Goal: Task Accomplishment & Management: Use online tool/utility

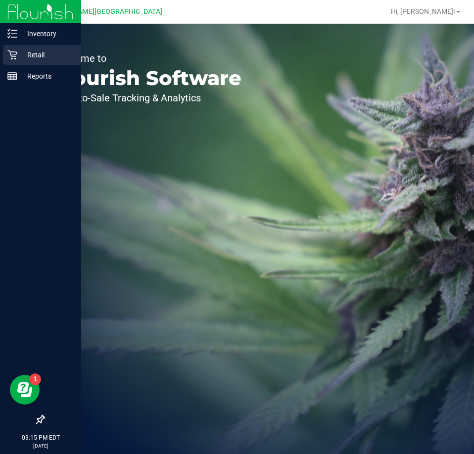
click at [32, 51] on p "Retail" at bounding box center [46, 55] width 59 height 12
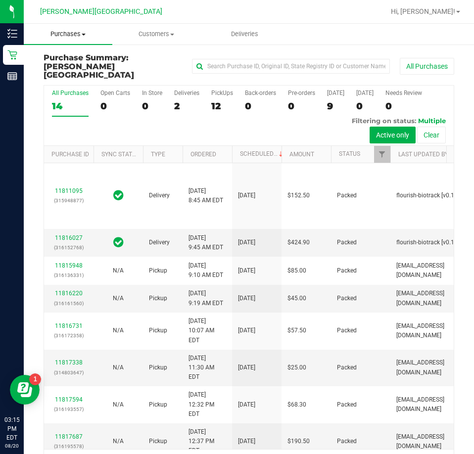
click at [77, 39] on uib-tab-heading "Purchases Summary of purchases Fulfillment All purchases" at bounding box center [68, 34] width 89 height 21
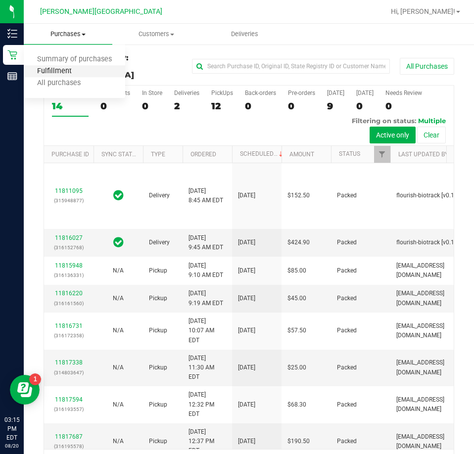
click at [80, 70] on span "Fulfillment" at bounding box center [54, 71] width 61 height 8
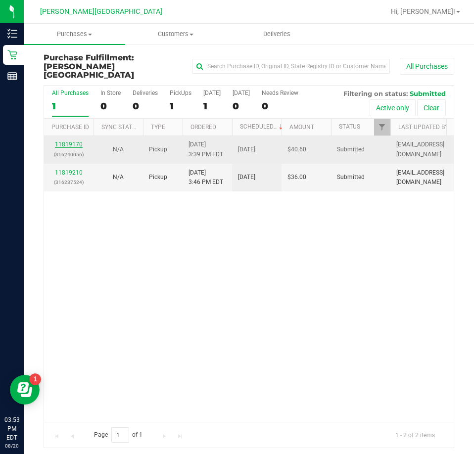
click at [75, 141] on link "11819170" at bounding box center [69, 144] width 28 height 7
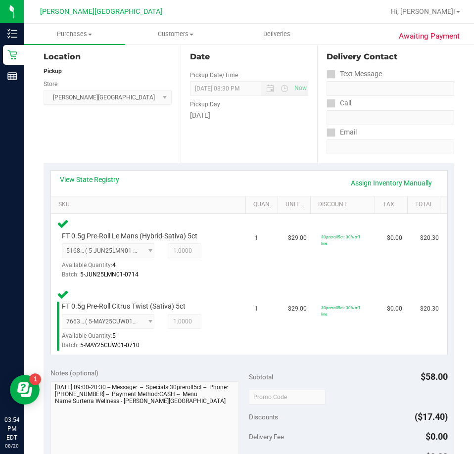
scroll to position [198, 0]
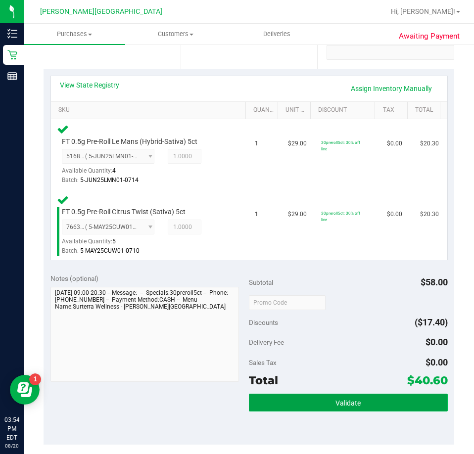
click at [262, 410] on button "Validate" at bounding box center [348, 403] width 199 height 18
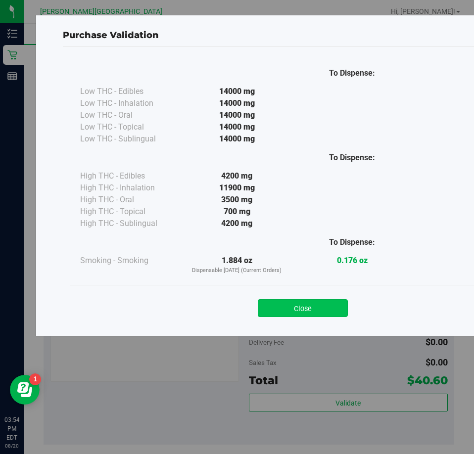
click at [283, 305] on button "Close" at bounding box center [303, 308] width 90 height 18
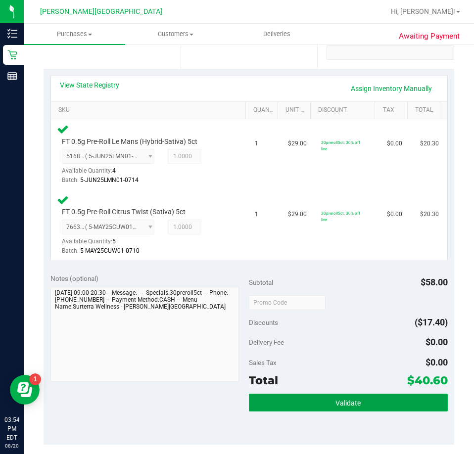
click at [271, 397] on button "Validate" at bounding box center [348, 403] width 199 height 18
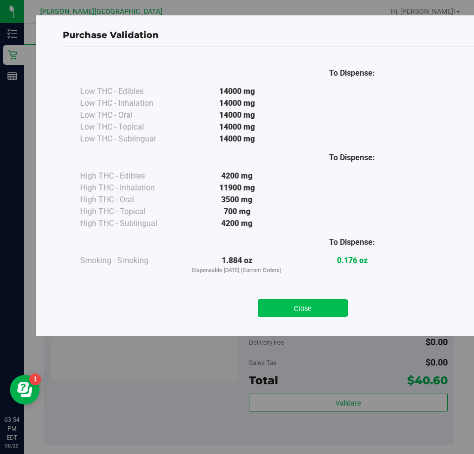
click at [280, 311] on button "Close" at bounding box center [303, 308] width 90 height 18
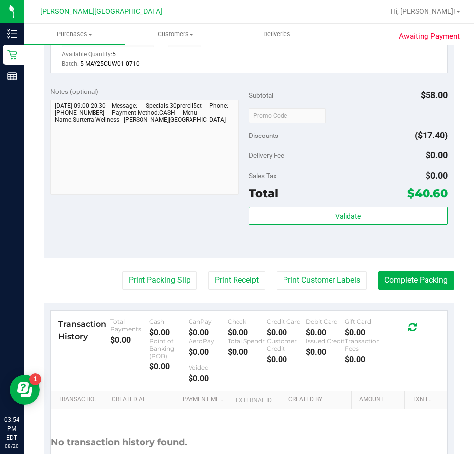
scroll to position [396, 0]
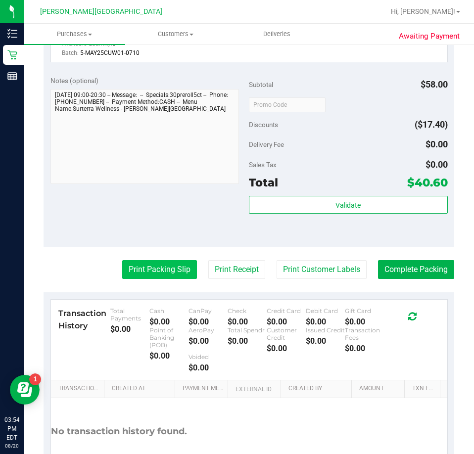
click at [170, 272] on button "Print Packing Slip" at bounding box center [159, 269] width 75 height 19
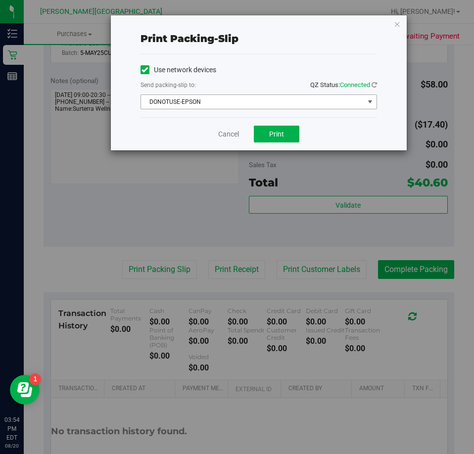
click at [268, 96] on span "DONOTUSE-EPSON" at bounding box center [252, 102] width 223 height 14
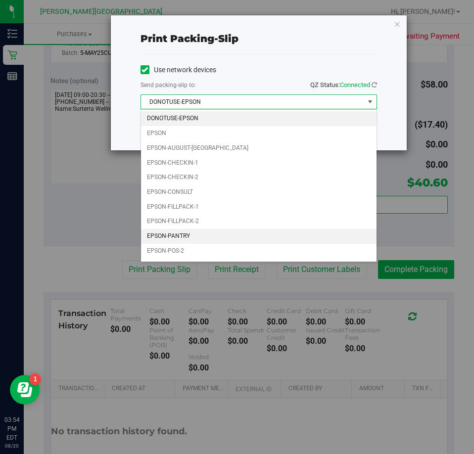
click at [251, 233] on li "EPSON-PANTRY" at bounding box center [259, 236] width 236 height 15
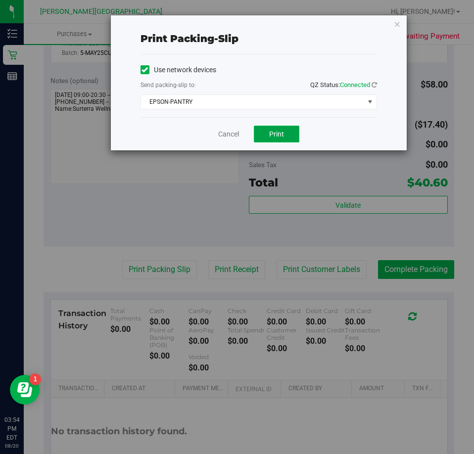
click at [286, 127] on button "Print" at bounding box center [277, 134] width 46 height 17
click at [401, 26] on div "Print packing-slip Use network devices Send packing-slip to: QZ Status: Connect…" at bounding box center [259, 82] width 296 height 135
click at [397, 28] on icon "button" at bounding box center [397, 24] width 7 height 12
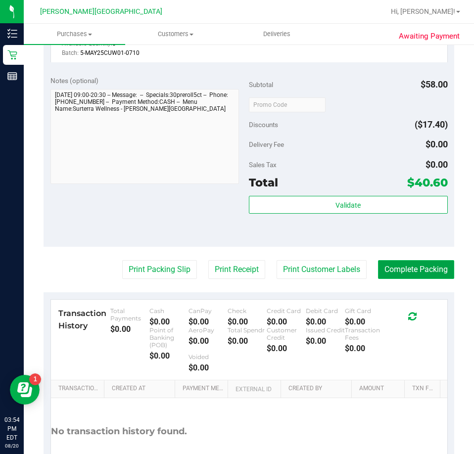
click at [419, 267] on button "Complete Packing" at bounding box center [416, 269] width 76 height 19
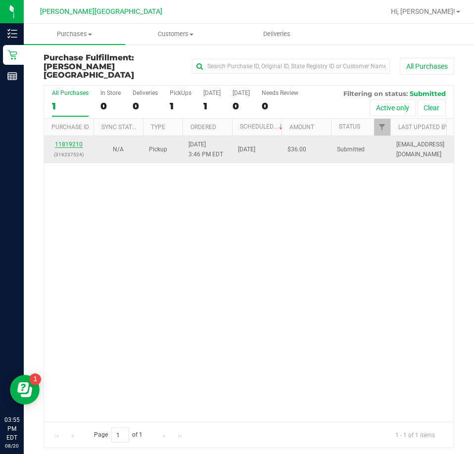
click at [80, 141] on link "11819210" at bounding box center [69, 144] width 28 height 7
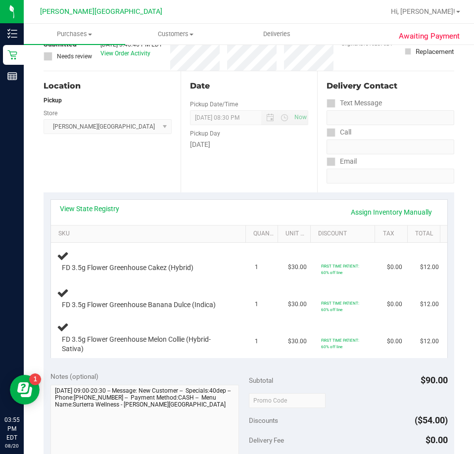
scroll to position [99, 0]
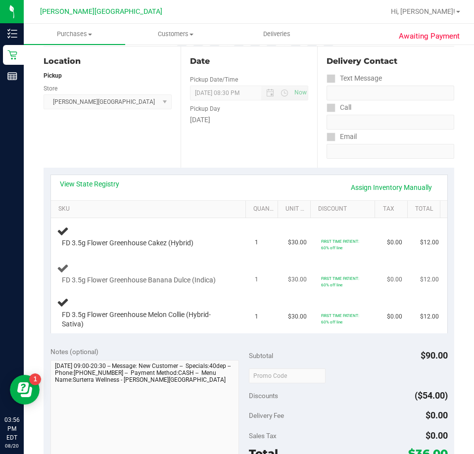
drag, startPoint x: 72, startPoint y: 251, endPoint x: 91, endPoint y: 266, distance: 24.3
click at [91, 266] on div "FD 3.5g Flower Greenhouse Banana Dulce (Indica)" at bounding box center [150, 273] width 187 height 23
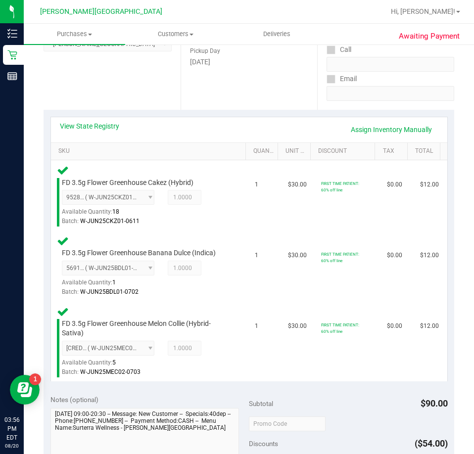
scroll to position [247, 0]
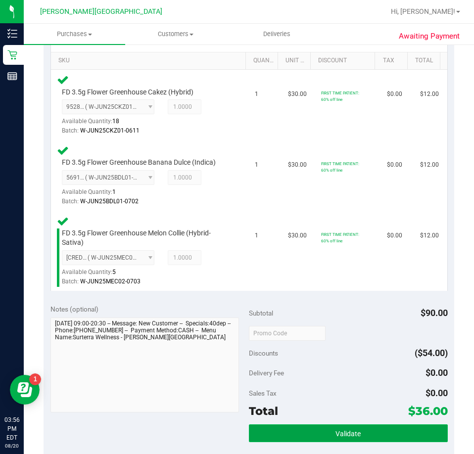
click at [266, 433] on button "Validate" at bounding box center [348, 434] width 199 height 18
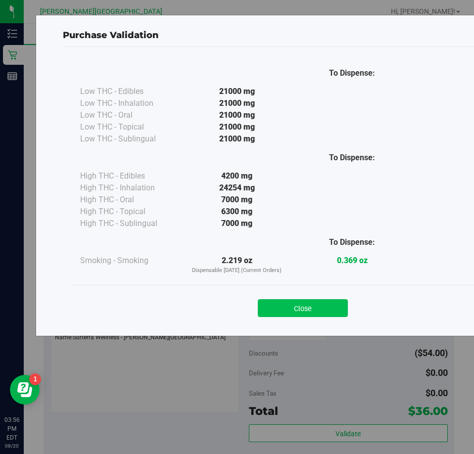
click at [290, 307] on button "Close" at bounding box center [303, 308] width 90 height 18
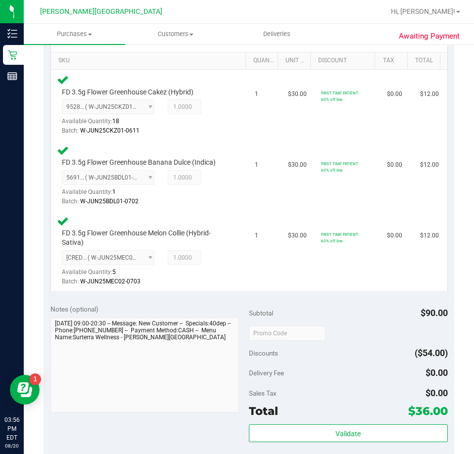
scroll to position [346, 0]
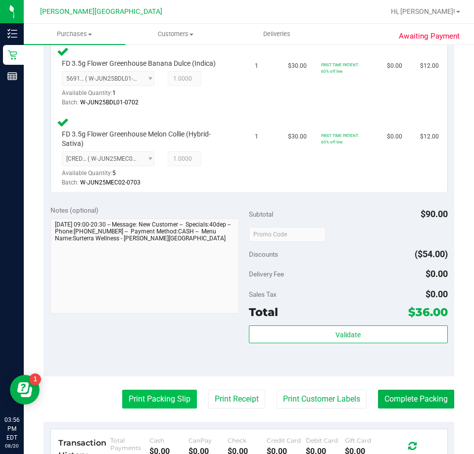
click at [180, 400] on button "Print Packing Slip" at bounding box center [159, 399] width 75 height 19
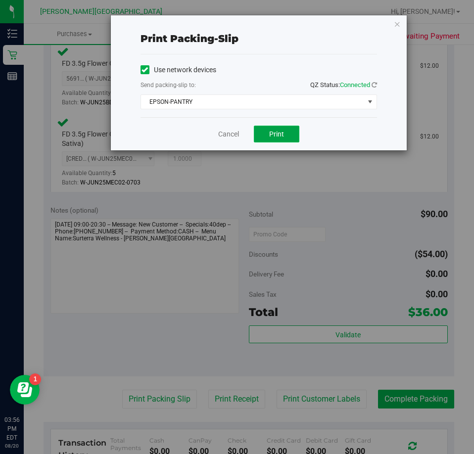
click at [290, 135] on button "Print" at bounding box center [277, 134] width 46 height 17
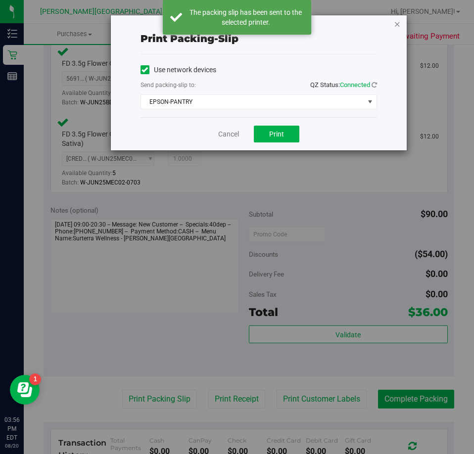
click at [399, 25] on icon "button" at bounding box center [397, 24] width 7 height 12
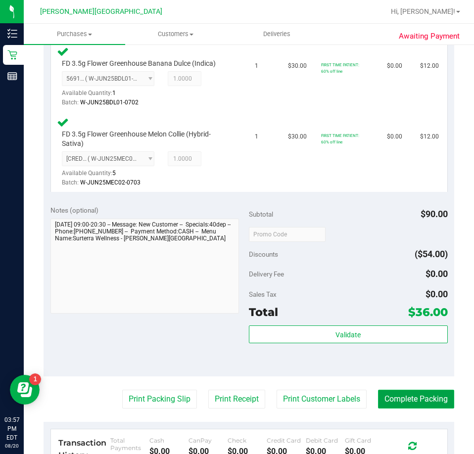
click at [405, 394] on button "Complete Packing" at bounding box center [416, 399] width 76 height 19
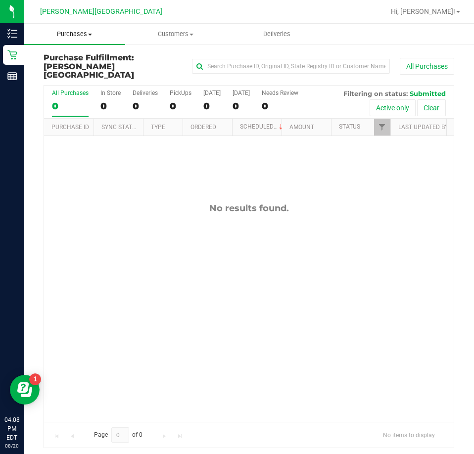
click at [86, 37] on span "Purchases" at bounding box center [74, 34] width 101 height 9
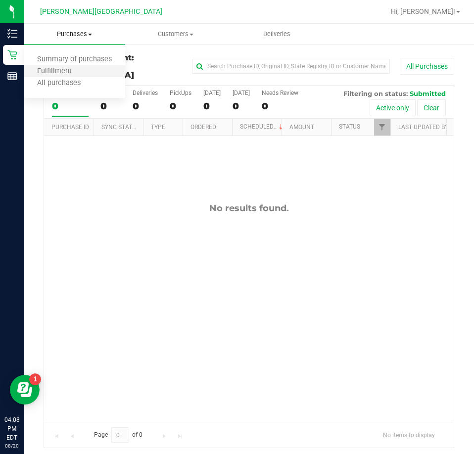
click at [85, 76] on li "Fulfillment" at bounding box center [74, 72] width 101 height 12
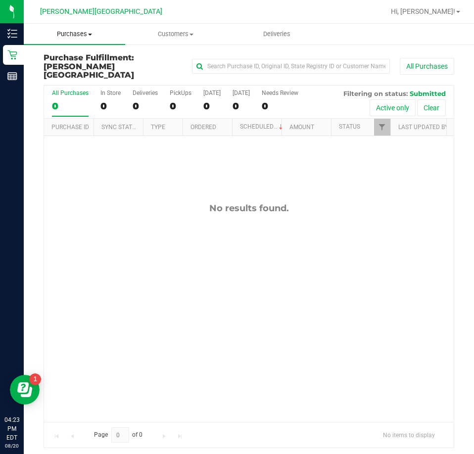
click at [71, 34] on span "Purchases" at bounding box center [74, 34] width 101 height 9
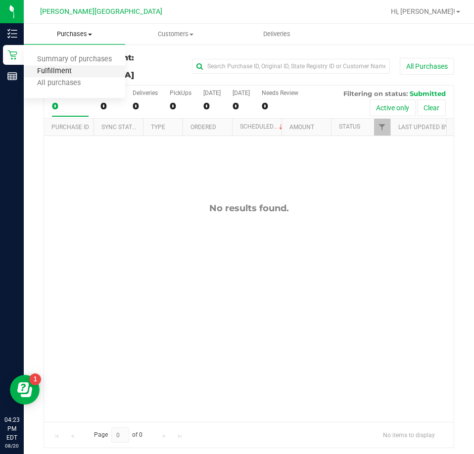
click at [80, 72] on span "Fulfillment" at bounding box center [54, 71] width 61 height 8
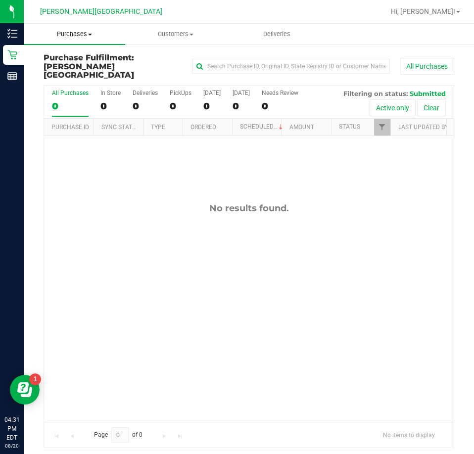
click at [83, 33] on span "Purchases" at bounding box center [74, 34] width 101 height 9
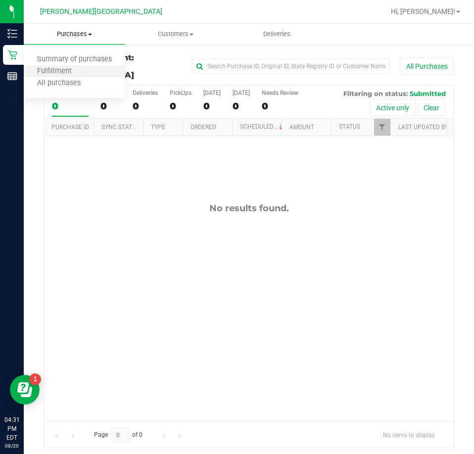
click at [86, 70] on li "Fulfillment" at bounding box center [74, 72] width 101 height 12
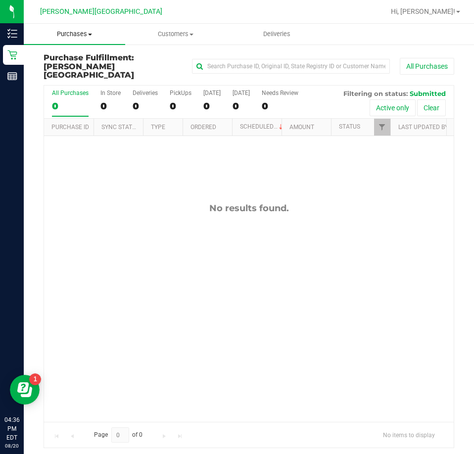
click at [79, 33] on span "Purchases" at bounding box center [74, 34] width 101 height 9
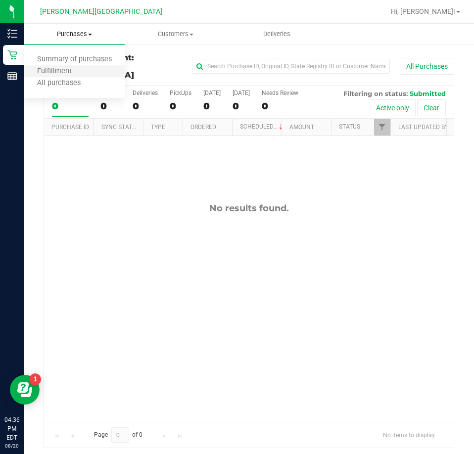
click at [84, 69] on li "Fulfillment" at bounding box center [74, 72] width 101 height 12
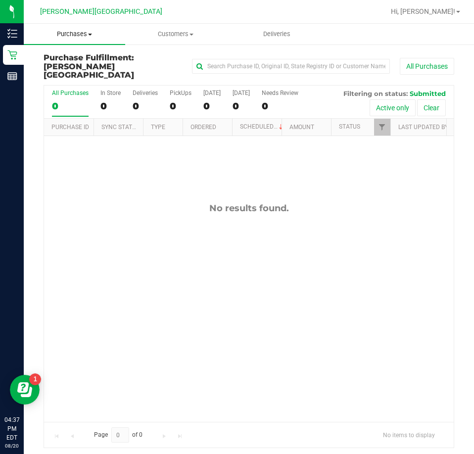
click at [85, 37] on span "Purchases" at bounding box center [74, 34] width 101 height 9
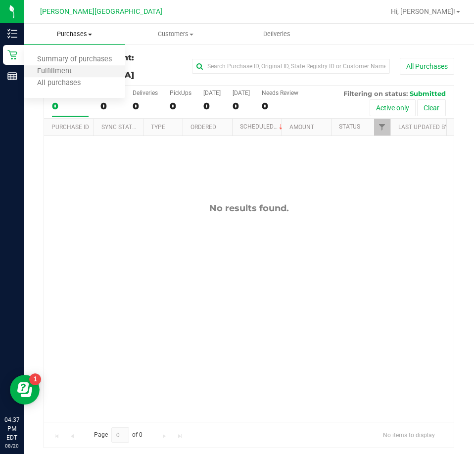
click at [92, 74] on li "Fulfillment" at bounding box center [74, 72] width 101 height 12
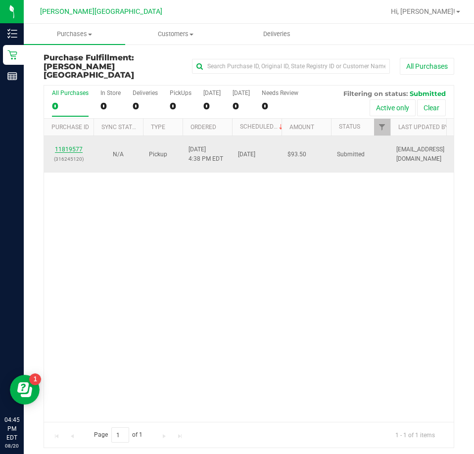
click at [65, 146] on link "11819577" at bounding box center [69, 149] width 28 height 7
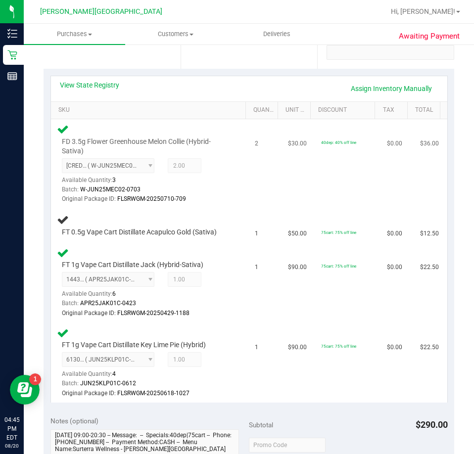
scroll to position [148, 0]
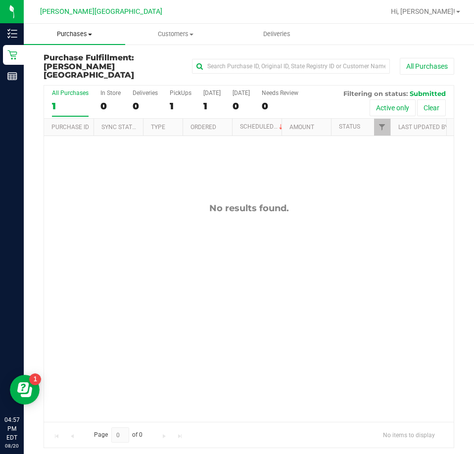
click at [87, 33] on span "Purchases" at bounding box center [74, 34] width 101 height 9
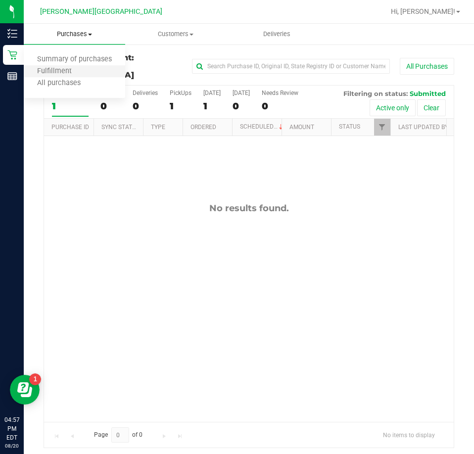
click at [94, 74] on li "Fulfillment" at bounding box center [74, 72] width 101 height 12
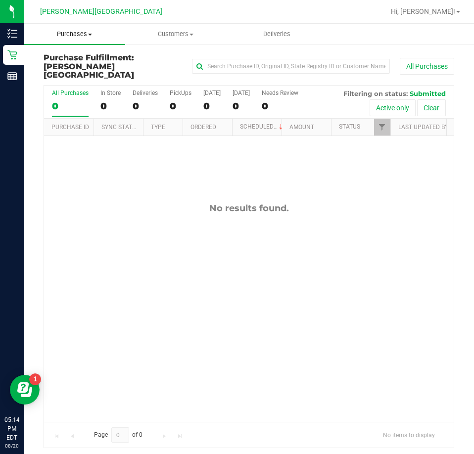
click at [58, 34] on span "Purchases" at bounding box center [74, 34] width 101 height 9
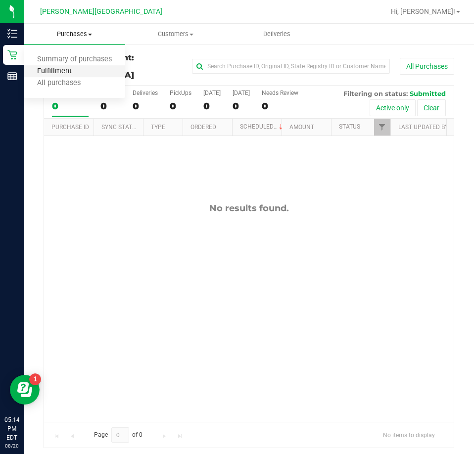
click at [56, 67] on span "Fulfillment" at bounding box center [54, 71] width 61 height 8
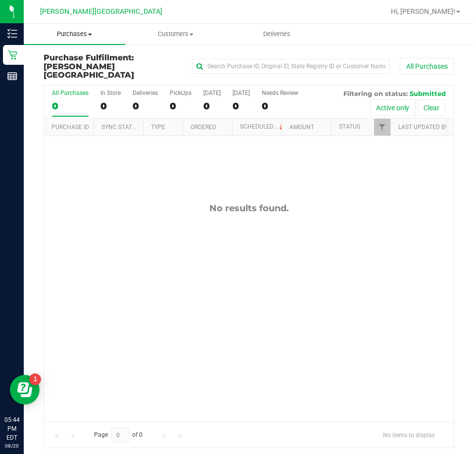
click at [86, 38] on span "Purchases" at bounding box center [74, 34] width 101 height 9
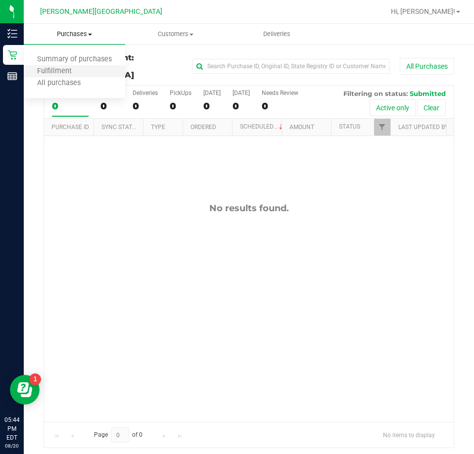
click at [96, 76] on li "Fulfillment" at bounding box center [74, 72] width 101 height 12
click at [456, 8] on link "Hi, [PERSON_NAME]!" at bounding box center [425, 11] width 77 height 10
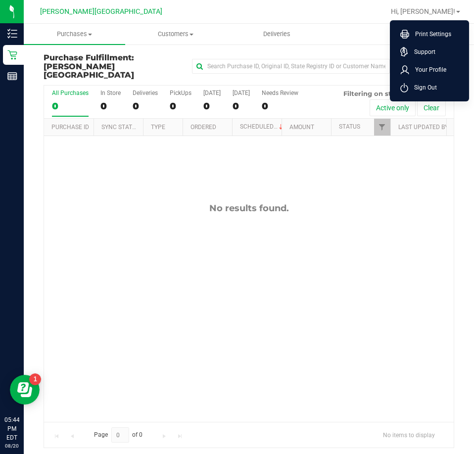
click at [427, 88] on span "Sign Out" at bounding box center [422, 88] width 29 height 10
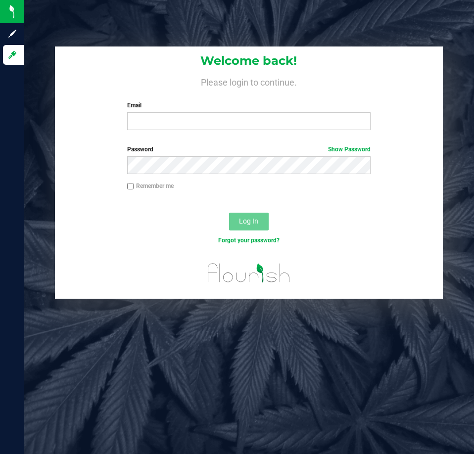
click at [189, 109] on label "Email" at bounding box center [248, 105] width 243 height 9
click at [189, 112] on input "Email" at bounding box center [248, 121] width 243 height 18
click at [188, 119] on input "Email" at bounding box center [248, 121] width 243 height 18
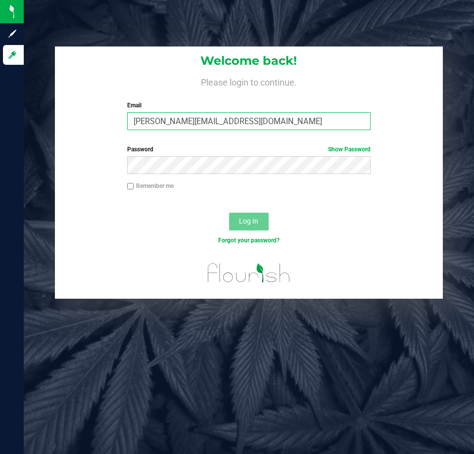
type input "anabil@liveparallel.com"
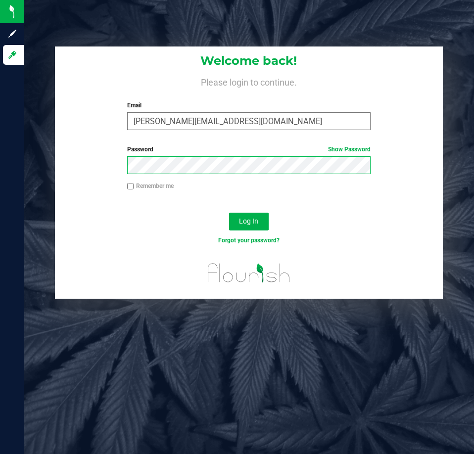
click at [229, 213] on button "Log In" at bounding box center [249, 222] width 40 height 18
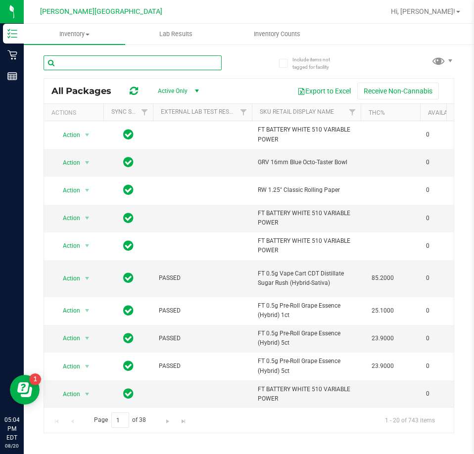
click at [167, 64] on input "text" at bounding box center [133, 62] width 178 height 15
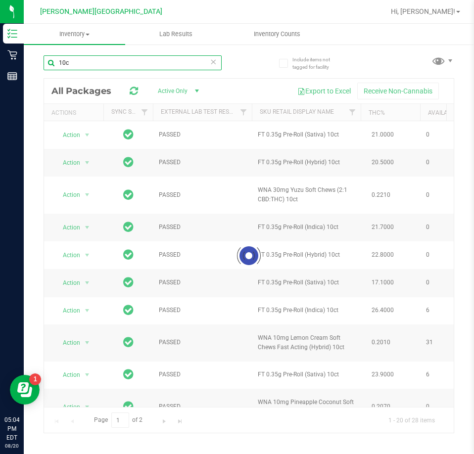
type input "10ct"
type input "[DATE]"
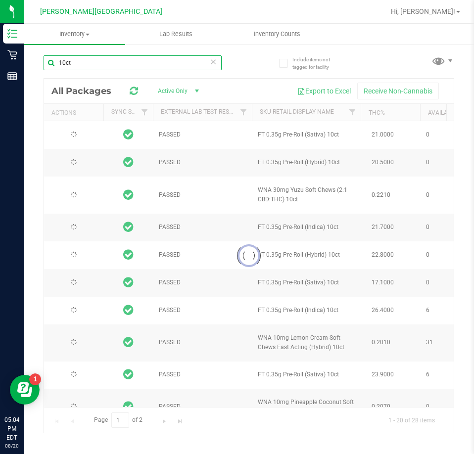
type input "[DATE]"
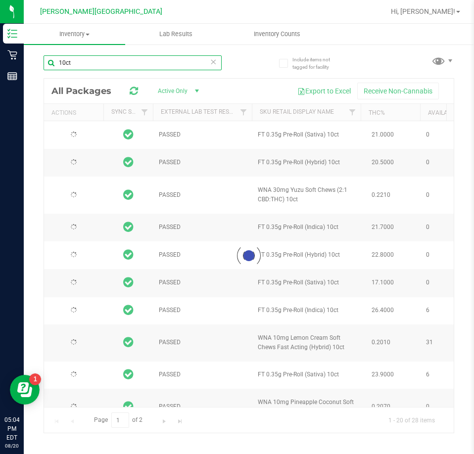
type input "[DATE]"
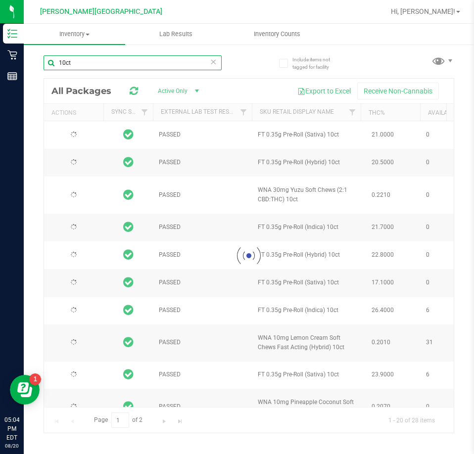
type input "[DATE]"
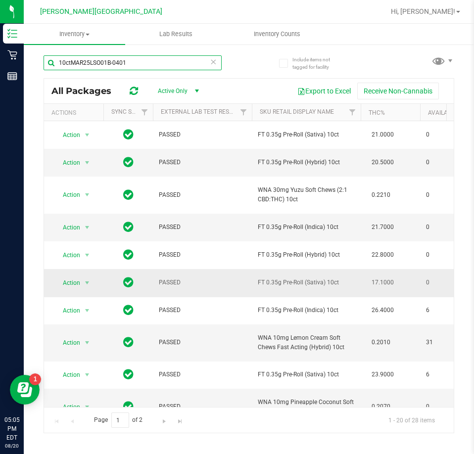
type input "10ctMAR25LSO01B-0401"
